Goal: Task Accomplishment & Management: Complete application form

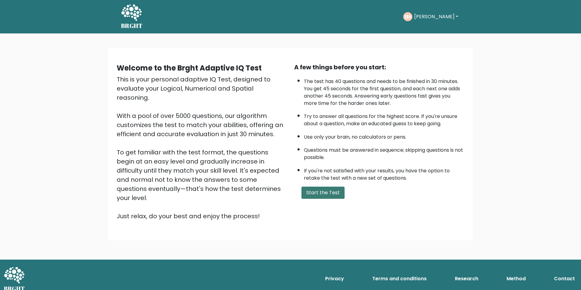
click at [313, 195] on button "Start the Test" at bounding box center [322, 193] width 43 height 12
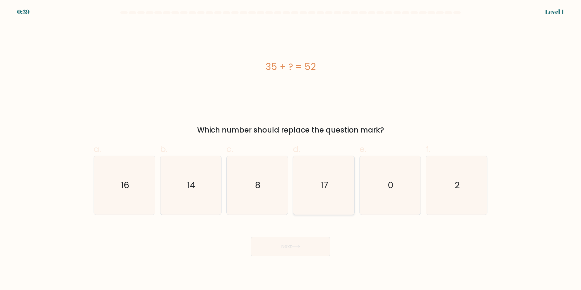
click at [324, 190] on text "17" at bounding box center [325, 185] width 8 height 12
click at [291, 149] on input "d. 17" at bounding box center [290, 147] width 0 height 4
radio input "true"
click at [283, 246] on button "Next" at bounding box center [290, 246] width 79 height 19
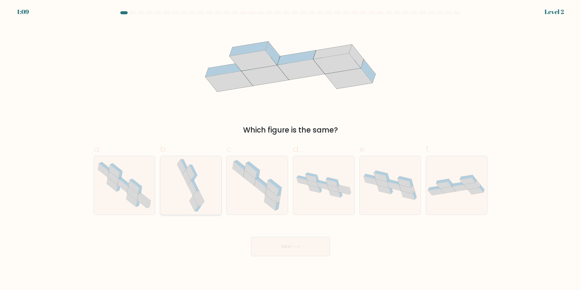
click at [200, 200] on icon at bounding box center [197, 198] width 9 height 15
click at [290, 149] on input "b." at bounding box center [290, 147] width 0 height 4
radio input "true"
click at [278, 247] on button "Next" at bounding box center [290, 246] width 79 height 19
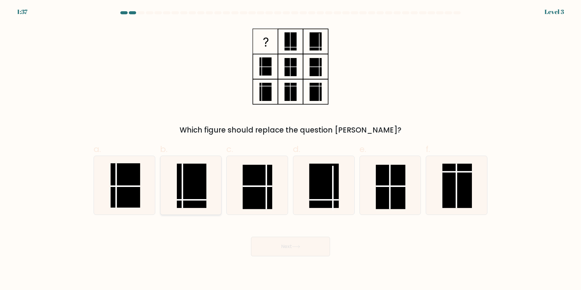
click at [195, 194] on rect at bounding box center [191, 185] width 29 height 44
click at [290, 149] on input "b." at bounding box center [290, 147] width 0 height 4
radio input "true"
click at [282, 249] on button "Next" at bounding box center [290, 246] width 79 height 19
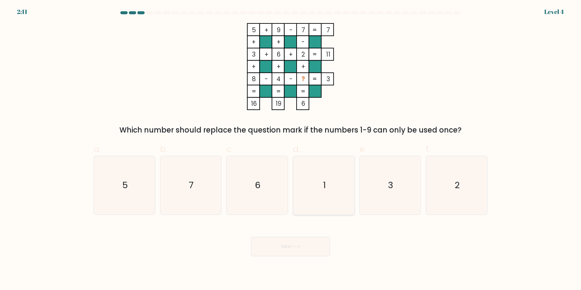
click at [321, 181] on icon "1" at bounding box center [323, 185] width 59 height 59
click at [291, 149] on input "d. 1" at bounding box center [290, 147] width 0 height 4
radio input "true"
click at [302, 246] on button "Next" at bounding box center [290, 246] width 79 height 19
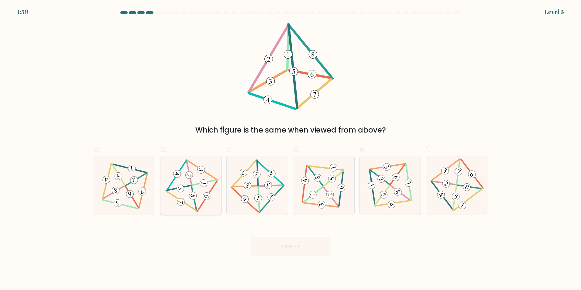
click at [196, 187] on icon at bounding box center [191, 185] width 48 height 47
click at [290, 149] on input "b." at bounding box center [290, 147] width 0 height 4
radio input "true"
click at [268, 246] on button "Next" at bounding box center [290, 246] width 79 height 19
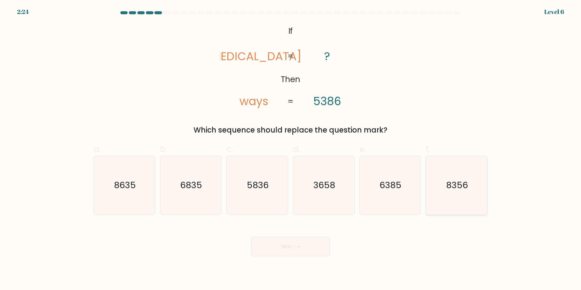
click at [460, 189] on text "8356" at bounding box center [457, 185] width 22 height 12
click at [291, 149] on input "f. 8356" at bounding box center [290, 147] width 0 height 4
radio input "true"
click at [284, 245] on button "Next" at bounding box center [290, 246] width 79 height 19
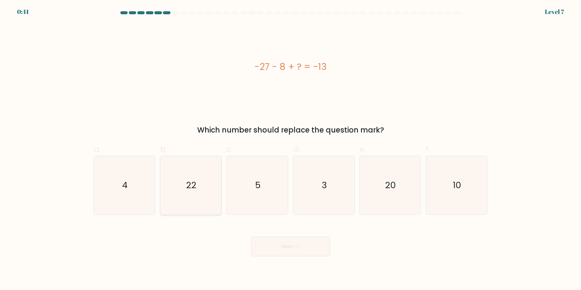
click at [209, 191] on icon "22" at bounding box center [190, 185] width 59 height 59
click at [290, 149] on input "b. 22" at bounding box center [290, 147] width 0 height 4
radio input "true"
click at [294, 247] on button "Next" at bounding box center [290, 246] width 79 height 19
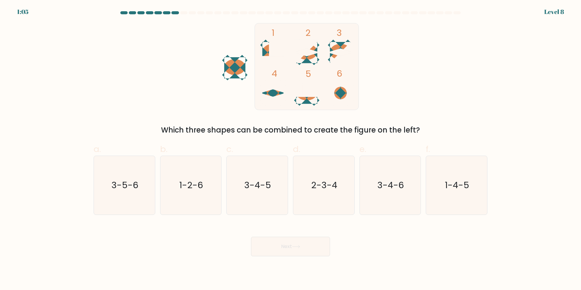
click at [311, 50] on icon at bounding box center [307, 53] width 26 height 8
click at [326, 184] on text "2-3-4" at bounding box center [324, 185] width 26 height 12
click at [291, 149] on input "d. 2-3-4" at bounding box center [290, 147] width 0 height 4
radio input "true"
click at [281, 248] on button "Next" at bounding box center [290, 246] width 79 height 19
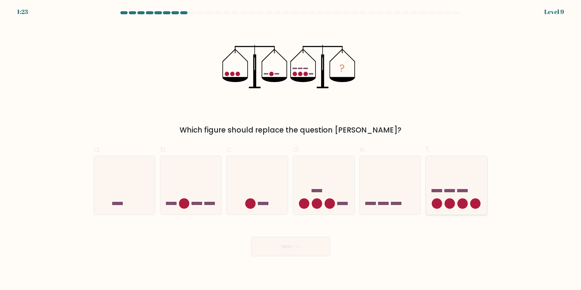
click at [453, 196] on icon at bounding box center [456, 185] width 61 height 50
click at [291, 149] on input "f." at bounding box center [290, 147] width 0 height 4
radio input "true"
click at [299, 247] on icon at bounding box center [296, 246] width 8 height 3
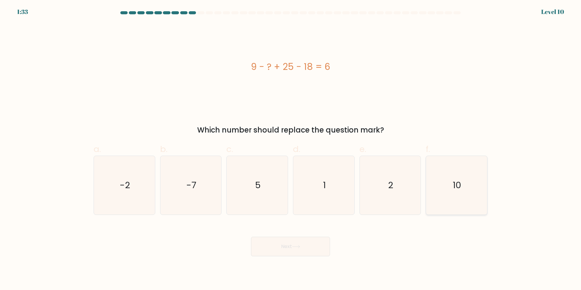
click at [457, 187] on text "10" at bounding box center [457, 185] width 9 height 12
click at [291, 149] on input "f. 10" at bounding box center [290, 147] width 0 height 4
radio input "true"
click at [300, 247] on icon at bounding box center [296, 246] width 8 height 3
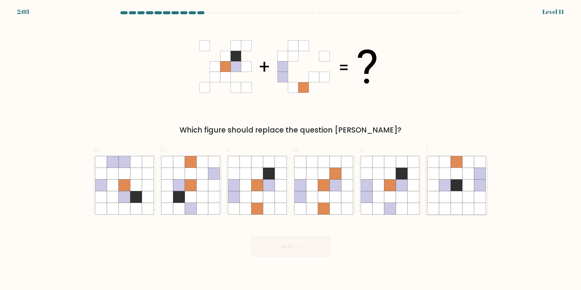
click at [465, 190] on icon at bounding box center [468, 185] width 12 height 12
click at [291, 149] on input "f." at bounding box center [290, 147] width 0 height 4
radio input "true"
click at [295, 241] on button "Next" at bounding box center [290, 246] width 79 height 19
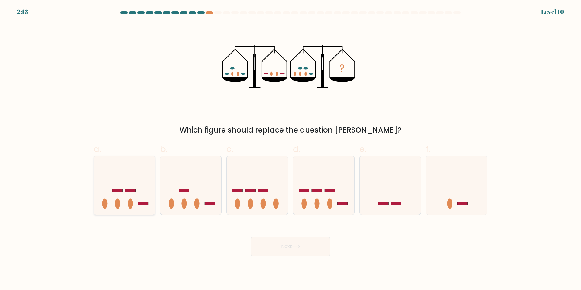
click at [135, 196] on icon at bounding box center [124, 185] width 61 height 50
click at [290, 149] on input "a." at bounding box center [290, 147] width 0 height 4
radio input "true"
click at [205, 196] on icon at bounding box center [190, 185] width 61 height 50
click at [290, 149] on input "b." at bounding box center [290, 147] width 0 height 4
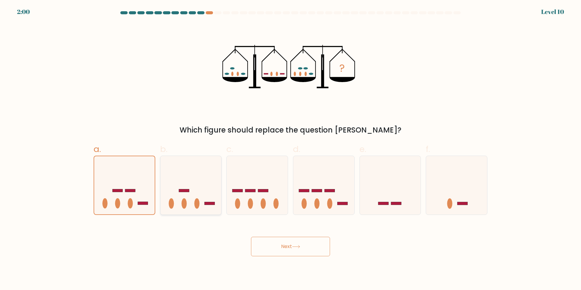
radio input "true"
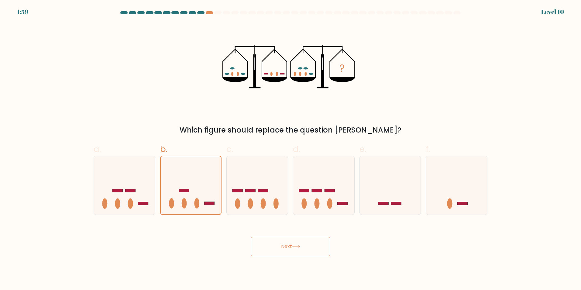
click at [288, 245] on button "Next" at bounding box center [290, 246] width 79 height 19
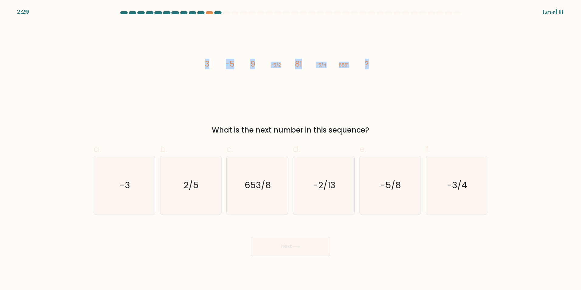
drag, startPoint x: 372, startPoint y: 63, endPoint x: 203, endPoint y: 64, distance: 168.9
click at [203, 64] on icon "image/svg+xml 3 -5 9 -5/2 81 -5/4 6561 ?" at bounding box center [290, 66] width 182 height 87
drag, startPoint x: 203, startPoint y: 64, endPoint x: 206, endPoint y: 63, distance: 3.8
copy g "3 -5 9 -5/2 81 -5/4 6561 ?"
click at [389, 178] on icon "-5/8" at bounding box center [390, 185] width 59 height 59
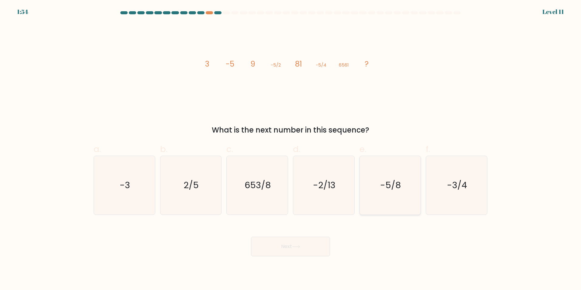
click at [291, 149] on input "e. -5/8" at bounding box center [290, 147] width 0 height 4
radio input "true"
click at [301, 242] on button "Next" at bounding box center [290, 246] width 79 height 19
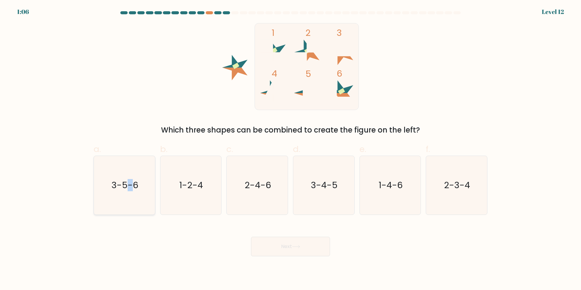
drag, startPoint x: 132, startPoint y: 192, endPoint x: 136, endPoint y: 193, distance: 4.0
click at [136, 193] on icon "3-5-6" at bounding box center [124, 185] width 59 height 59
click at [271, 245] on button "Next" at bounding box center [290, 246] width 79 height 19
click at [115, 188] on text "3-5-6" at bounding box center [125, 185] width 27 height 12
click at [127, 197] on icon "3-5-6" at bounding box center [124, 185] width 59 height 59
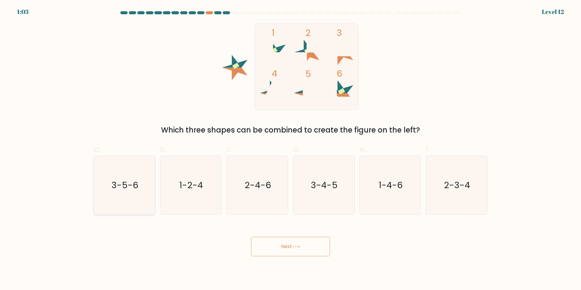
click at [290, 149] on input "a. 3-5-6" at bounding box center [290, 147] width 0 height 4
radio input "true"
click at [315, 245] on button "Next" at bounding box center [290, 246] width 79 height 19
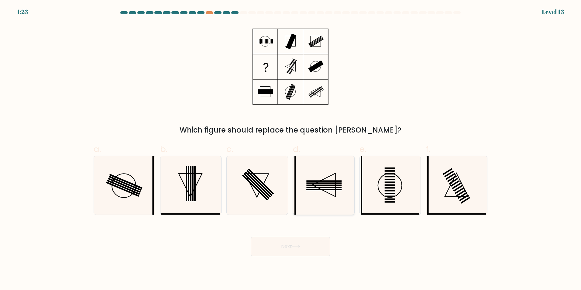
click at [329, 187] on rect at bounding box center [323, 188] width 35 height 2
click at [291, 149] on input "d." at bounding box center [290, 147] width 0 height 4
radio input "true"
click at [312, 247] on button "Next" at bounding box center [290, 246] width 79 height 19
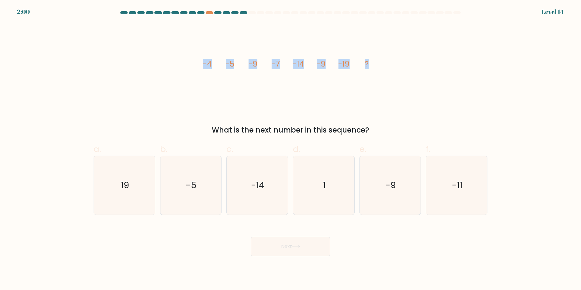
drag, startPoint x: 200, startPoint y: 63, endPoint x: 372, endPoint y: 61, distance: 172.0
click at [372, 61] on div "image/svg+xml -4 -5 -9 -7 -14 -9 -19 ? What is the next number in this sequence?" at bounding box center [290, 79] width 401 height 112
drag, startPoint x: 372, startPoint y: 61, endPoint x: 365, endPoint y: 65, distance: 7.9
copy g "-4 -5 -9 -7 -14 -9 -19 ?"
click at [460, 184] on text "-11" at bounding box center [457, 185] width 11 height 12
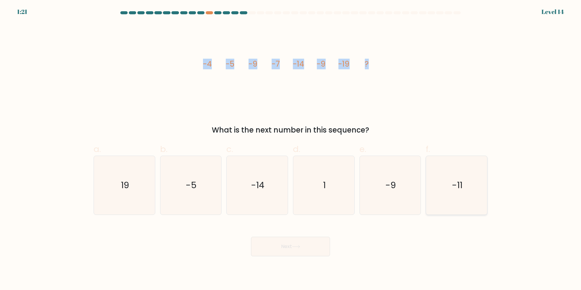
click at [291, 149] on input "f. -11" at bounding box center [290, 147] width 0 height 4
radio input "true"
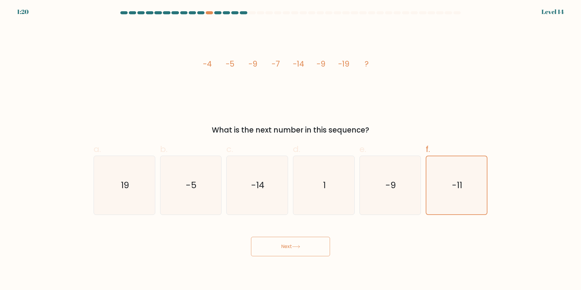
click at [298, 249] on button "Next" at bounding box center [290, 246] width 79 height 19
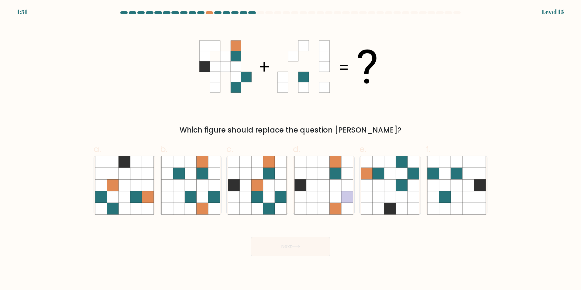
click at [297, 246] on icon at bounding box center [296, 246] width 8 height 3
click at [383, 186] on icon at bounding box center [379, 185] width 12 height 12
click at [291, 149] on input "e." at bounding box center [290, 147] width 0 height 4
radio input "true"
click at [278, 246] on button "Next" at bounding box center [290, 246] width 79 height 19
